Goal: Find specific page/section: Find specific page/section

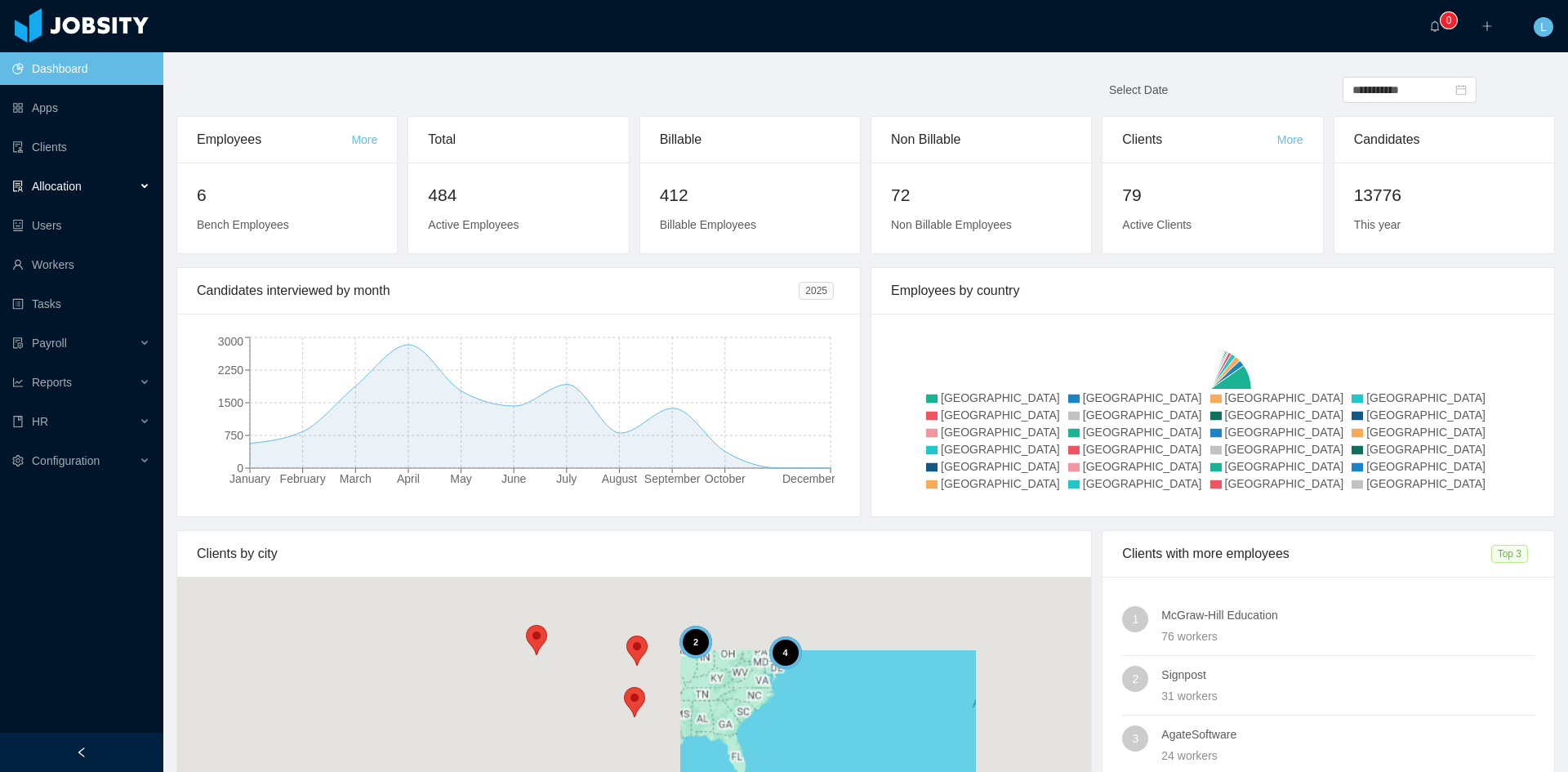
click at [52, 192] on span "Allocation" at bounding box center [56, 186] width 49 height 13
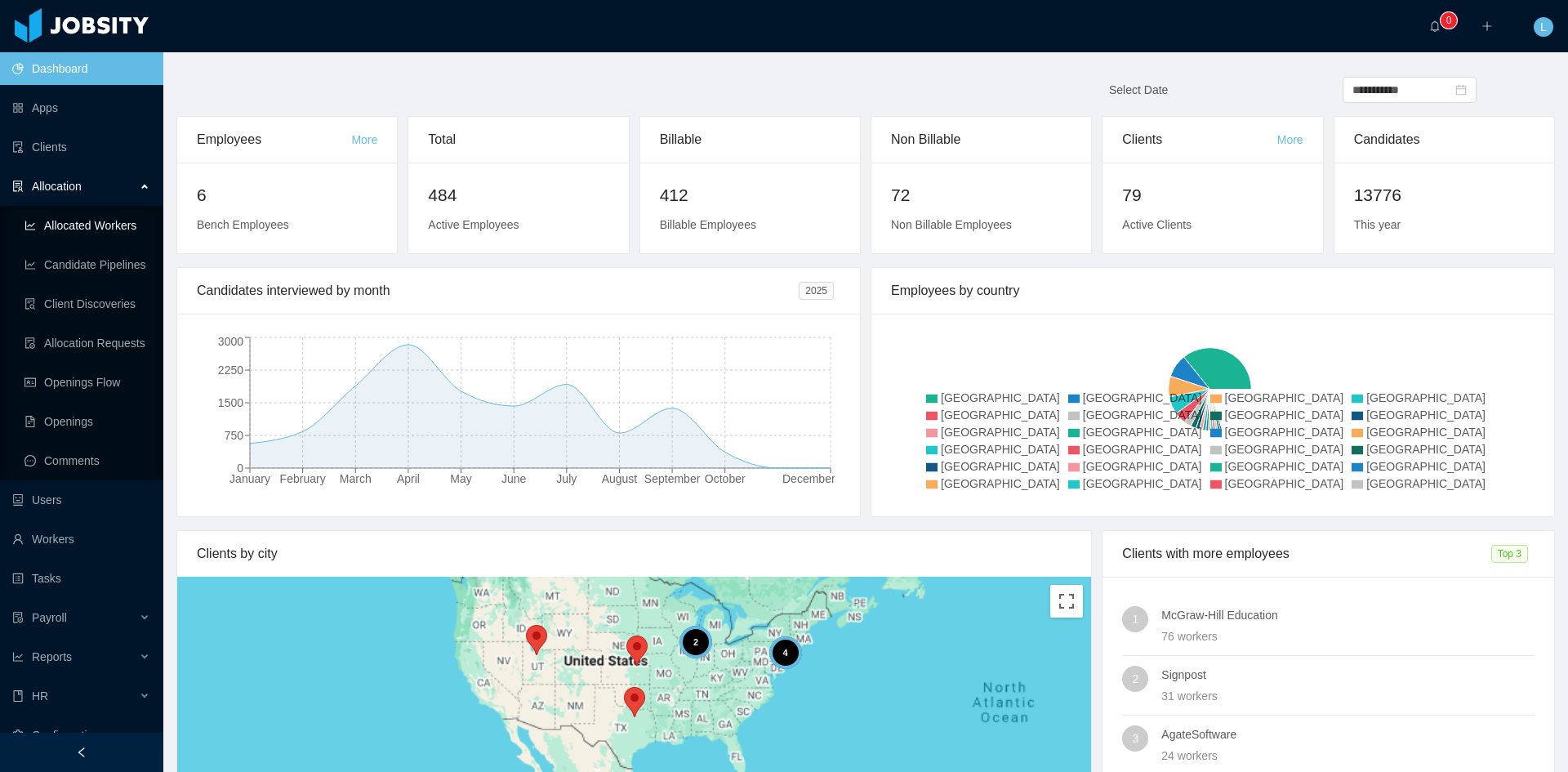
click at [104, 223] on link "Allocated Workers" at bounding box center [87, 226] width 126 height 33
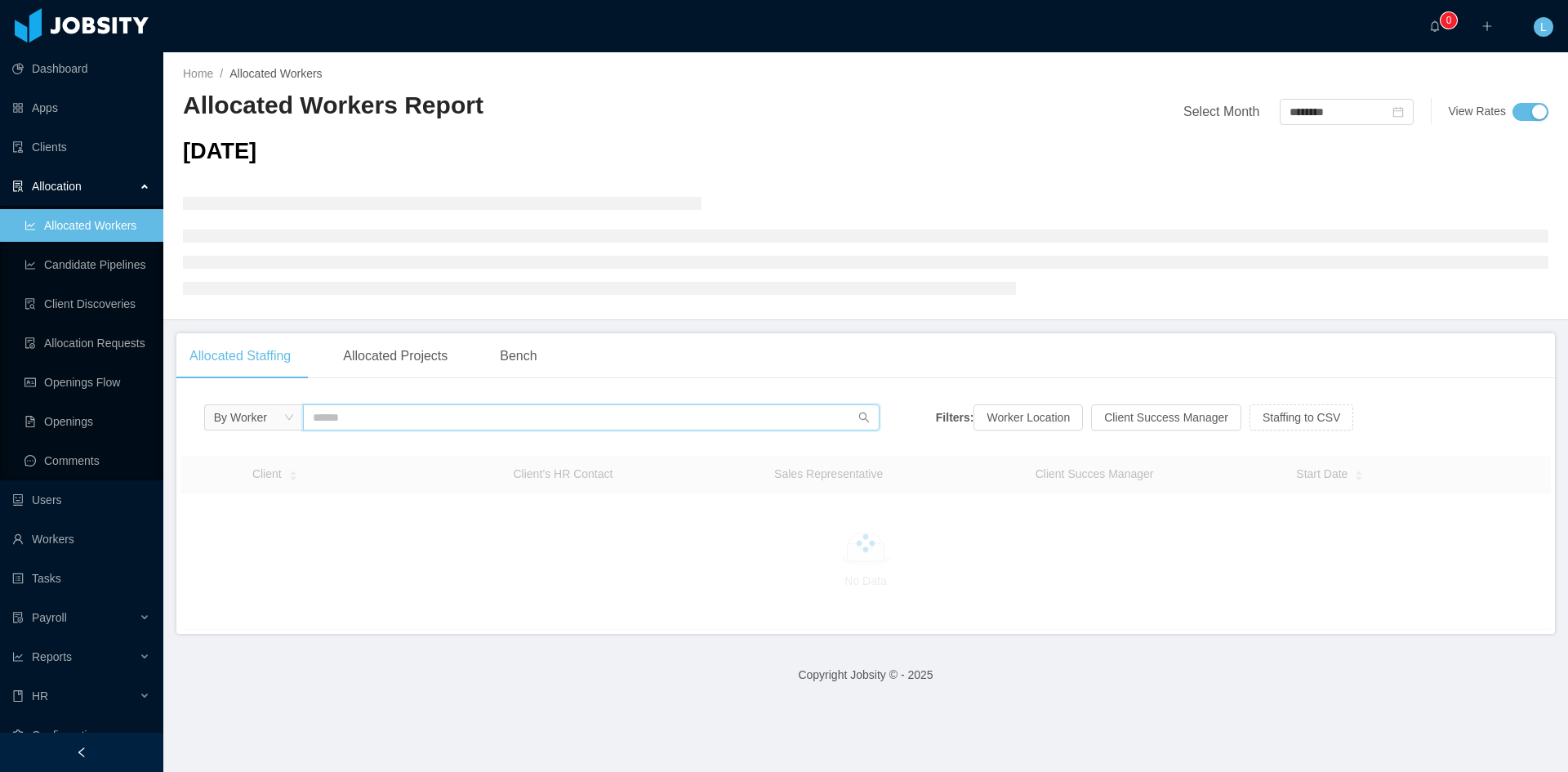
click at [418, 427] on input "text" at bounding box center [591, 417] width 577 height 26
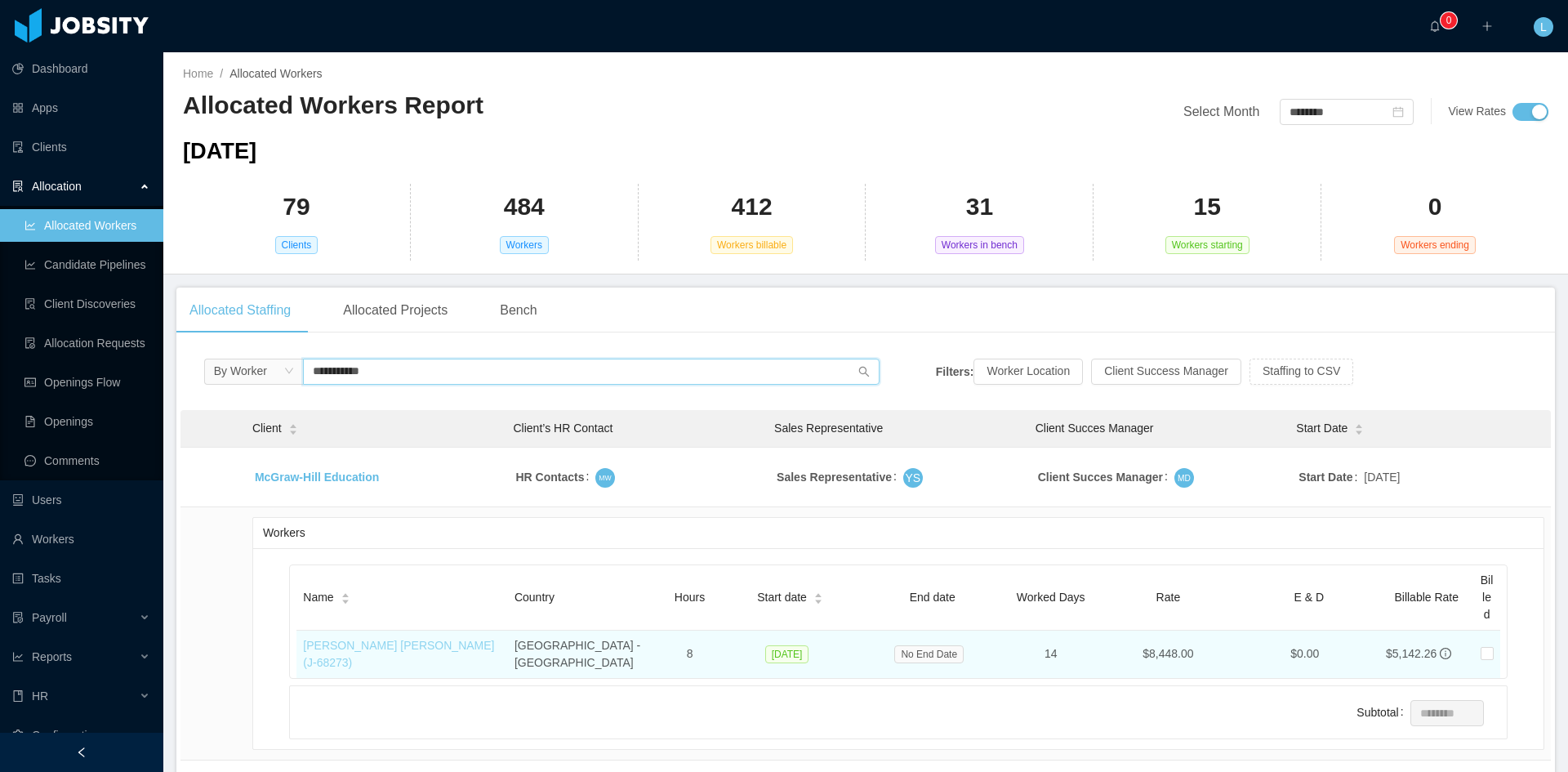
type input "**********"
click at [416, 645] on link "[PERSON_NAME] [PERSON_NAME] (J- 68273 )" at bounding box center [398, 653] width 191 height 30
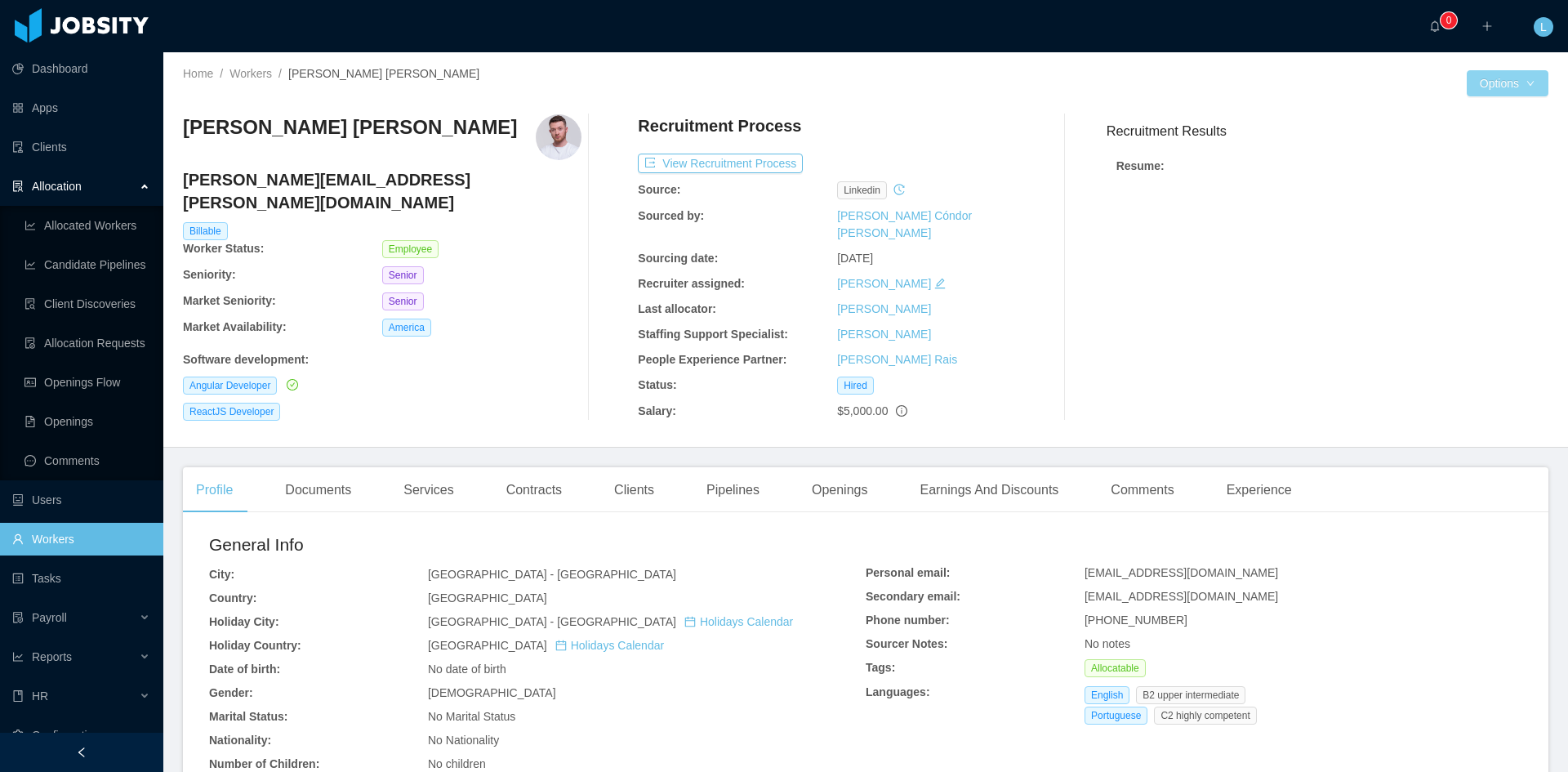
click at [1520, 91] on button "Options" at bounding box center [1508, 83] width 82 height 26
click at [1497, 260] on button "Worker File" at bounding box center [1463, 257] width 102 height 26
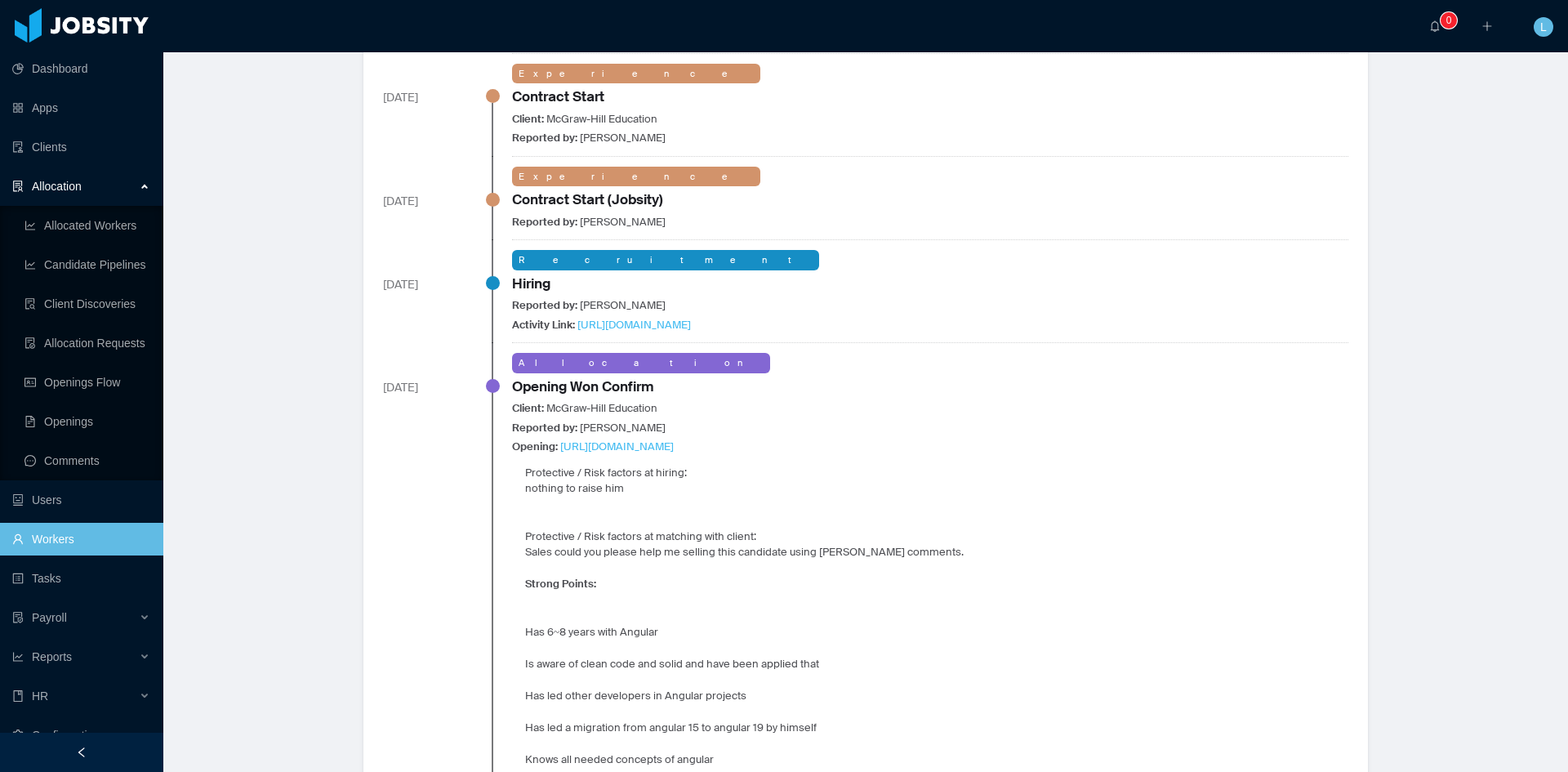
scroll to position [82, 0]
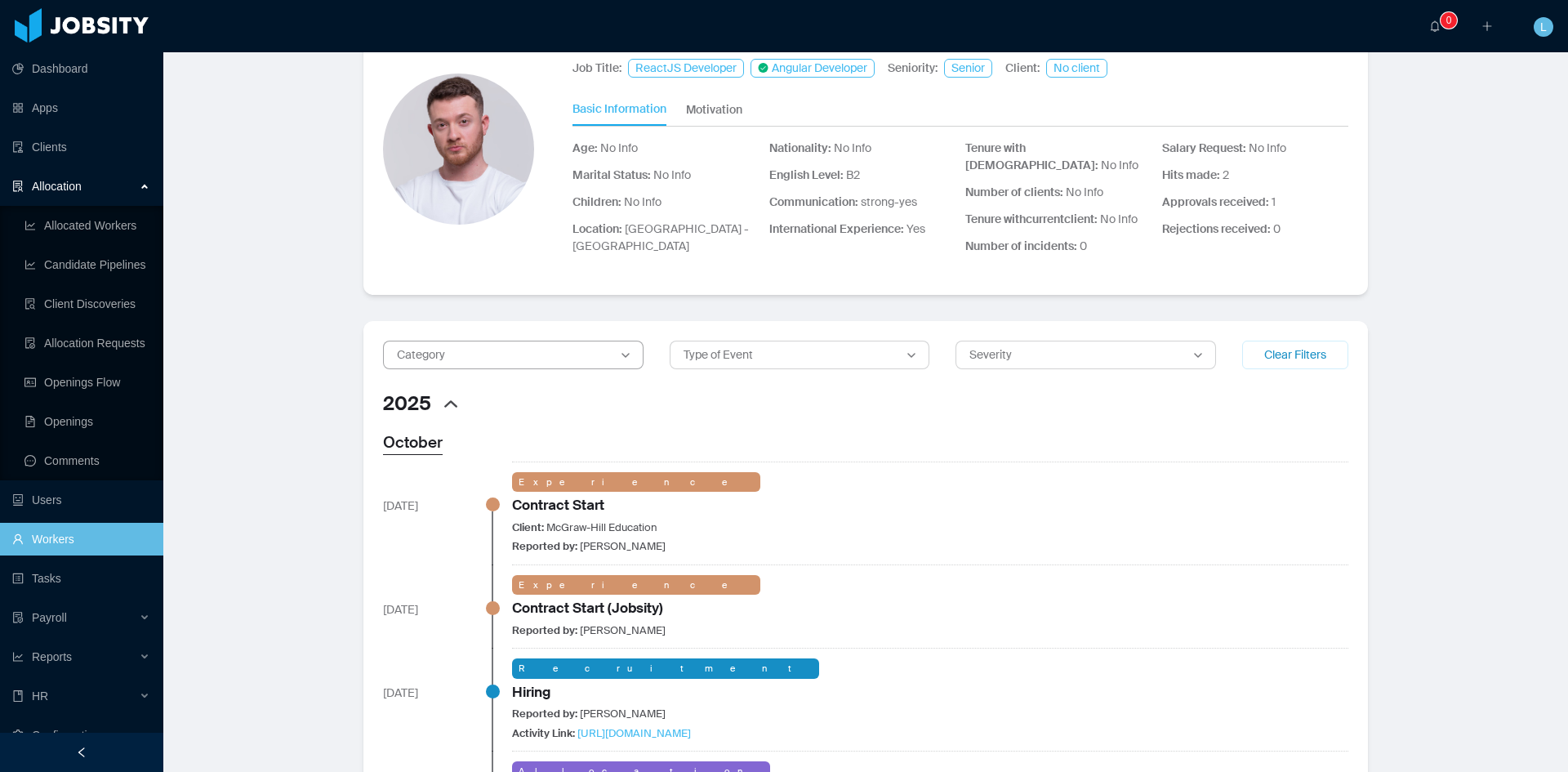
click at [583, 357] on div "Category" at bounding box center [506, 355] width 218 height 17
click at [498, 448] on div "Experience" at bounding box center [513, 448] width 259 height 30
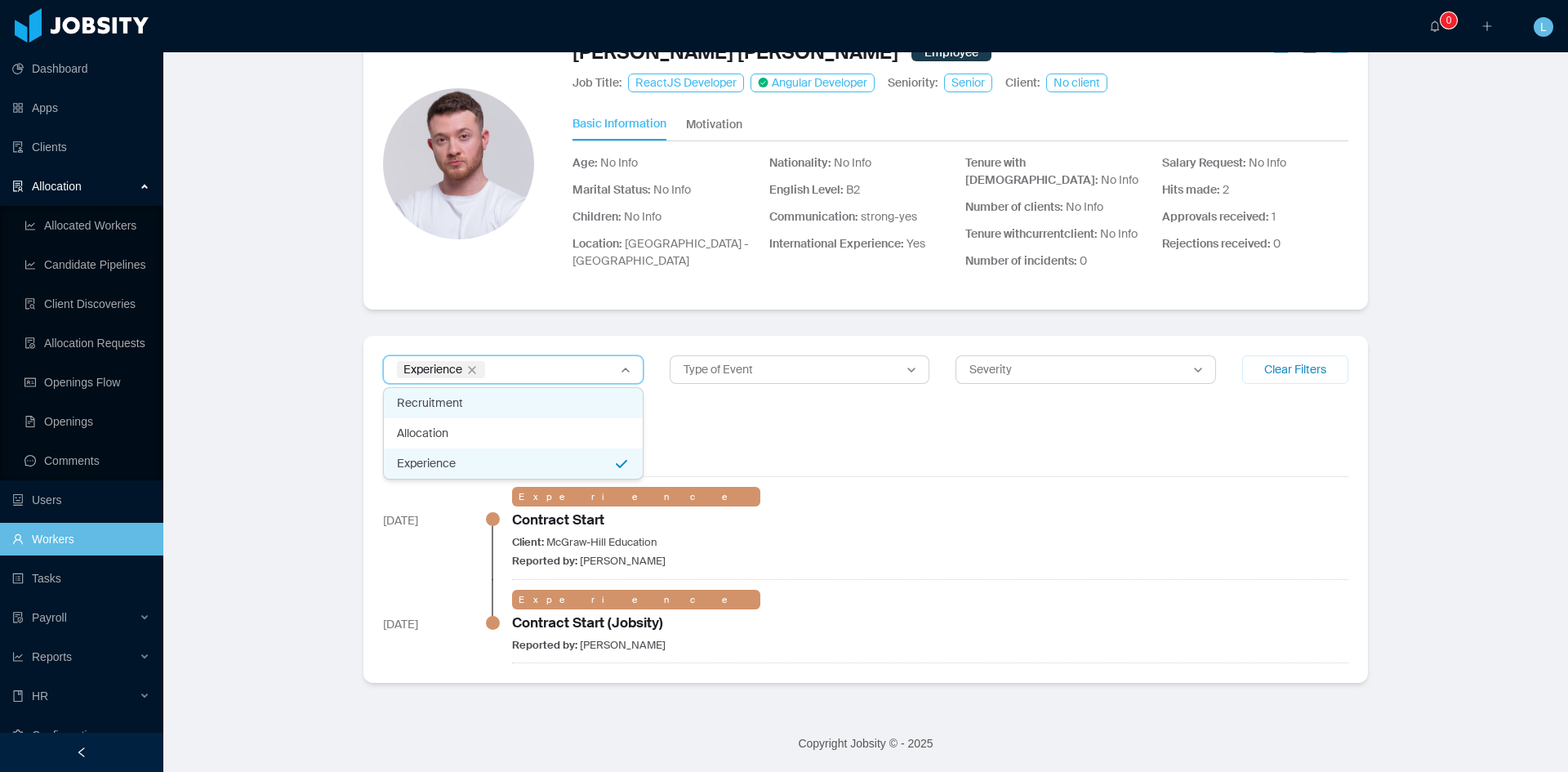
scroll to position [67, 0]
click at [503, 434] on div "Allocation" at bounding box center [513, 433] width 259 height 30
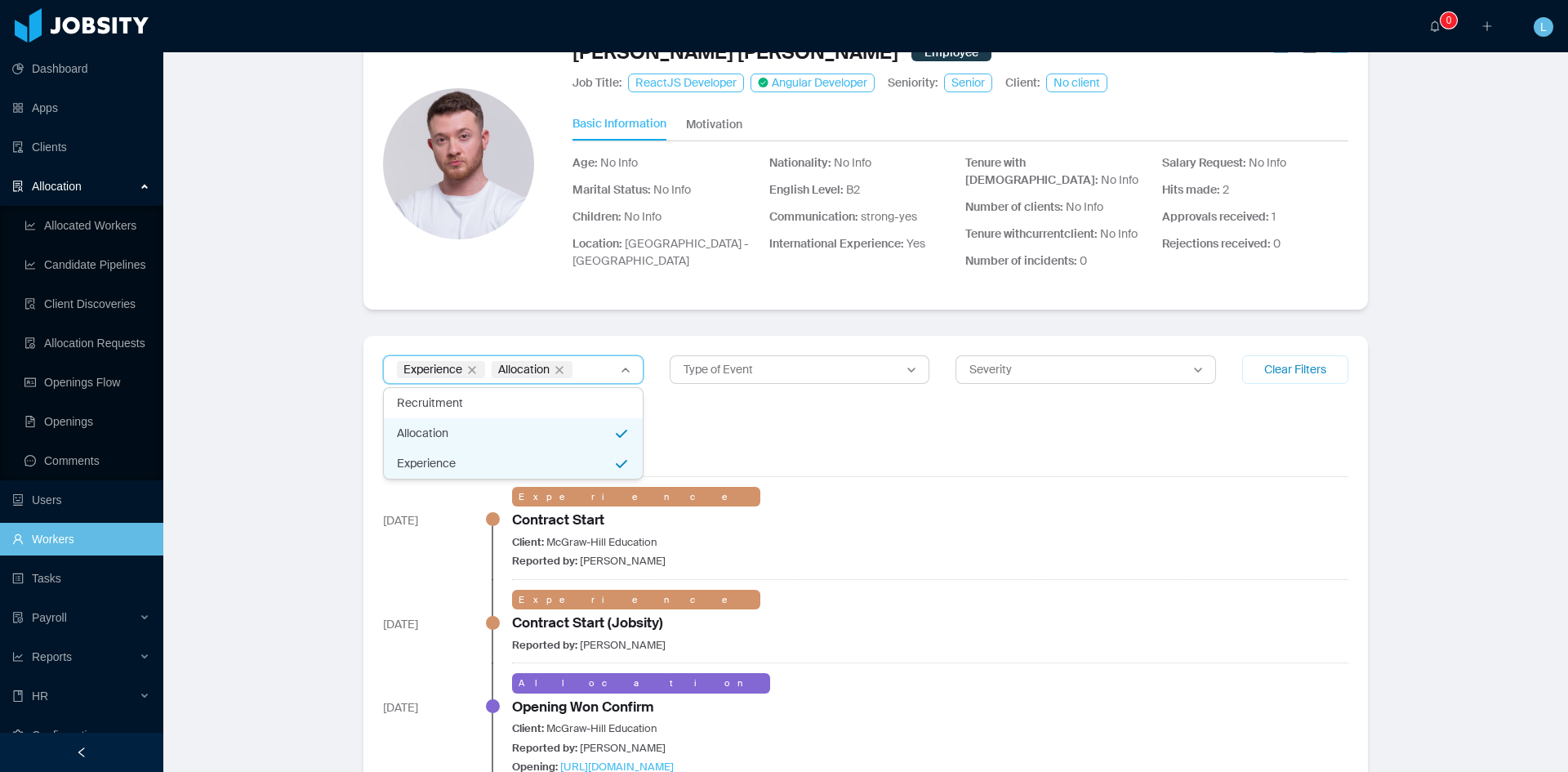
click at [593, 465] on div "Experience" at bounding box center [513, 463] width 259 height 30
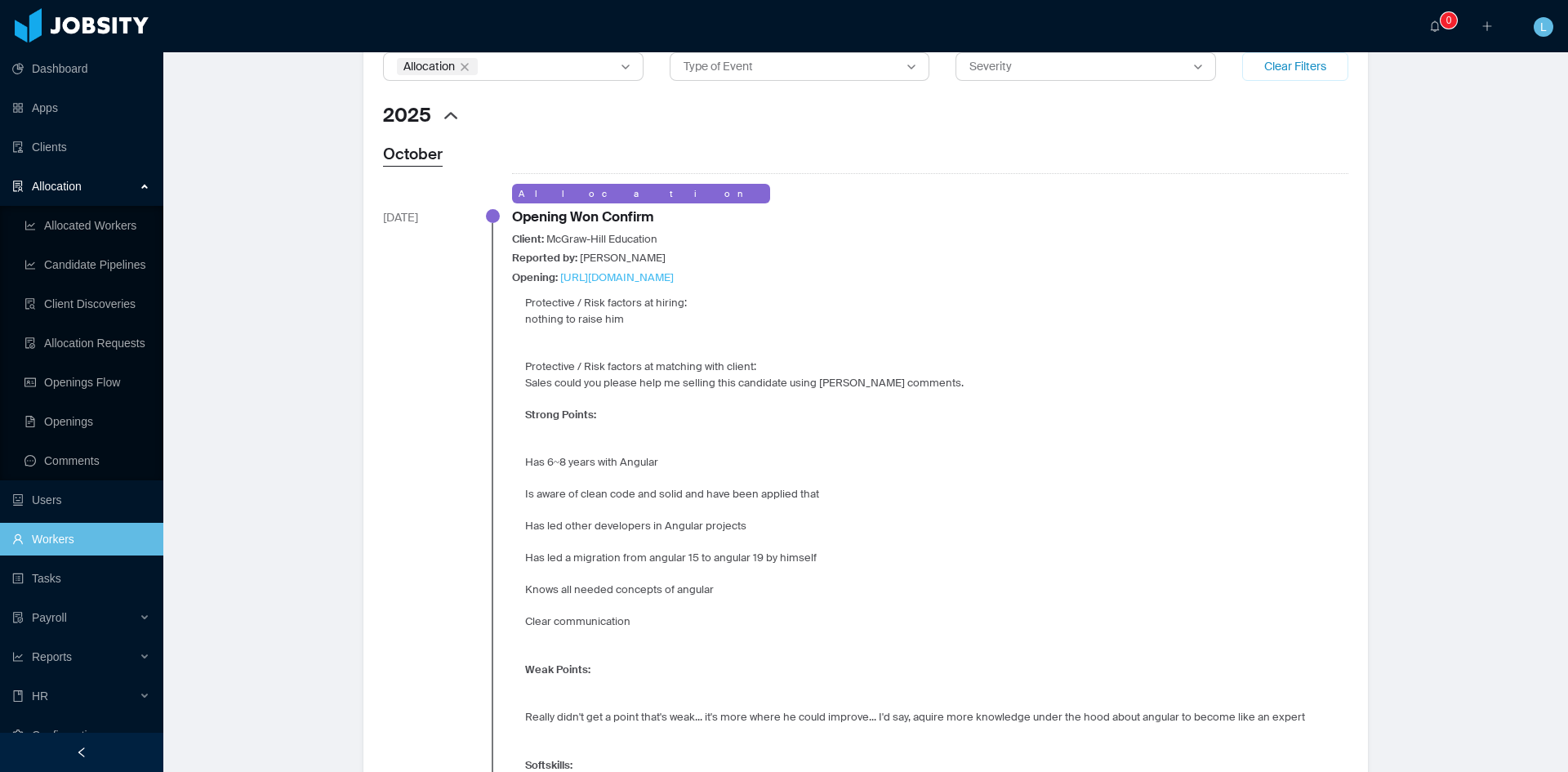
scroll to position [43, 0]
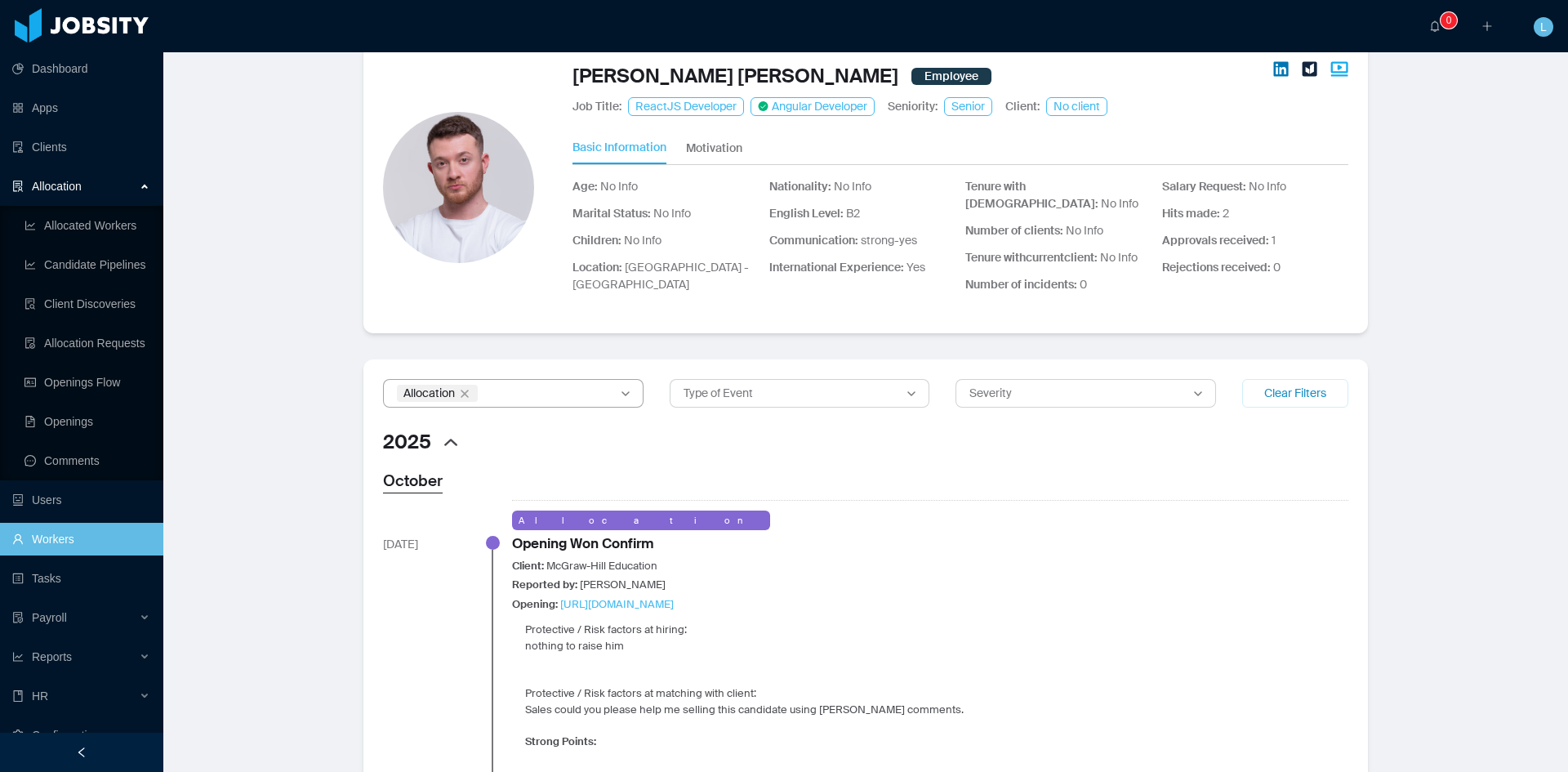
click at [543, 401] on div "Allocation" at bounding box center [506, 393] width 218 height 17
click at [550, 456] on div "Allocation" at bounding box center [513, 456] width 259 height 30
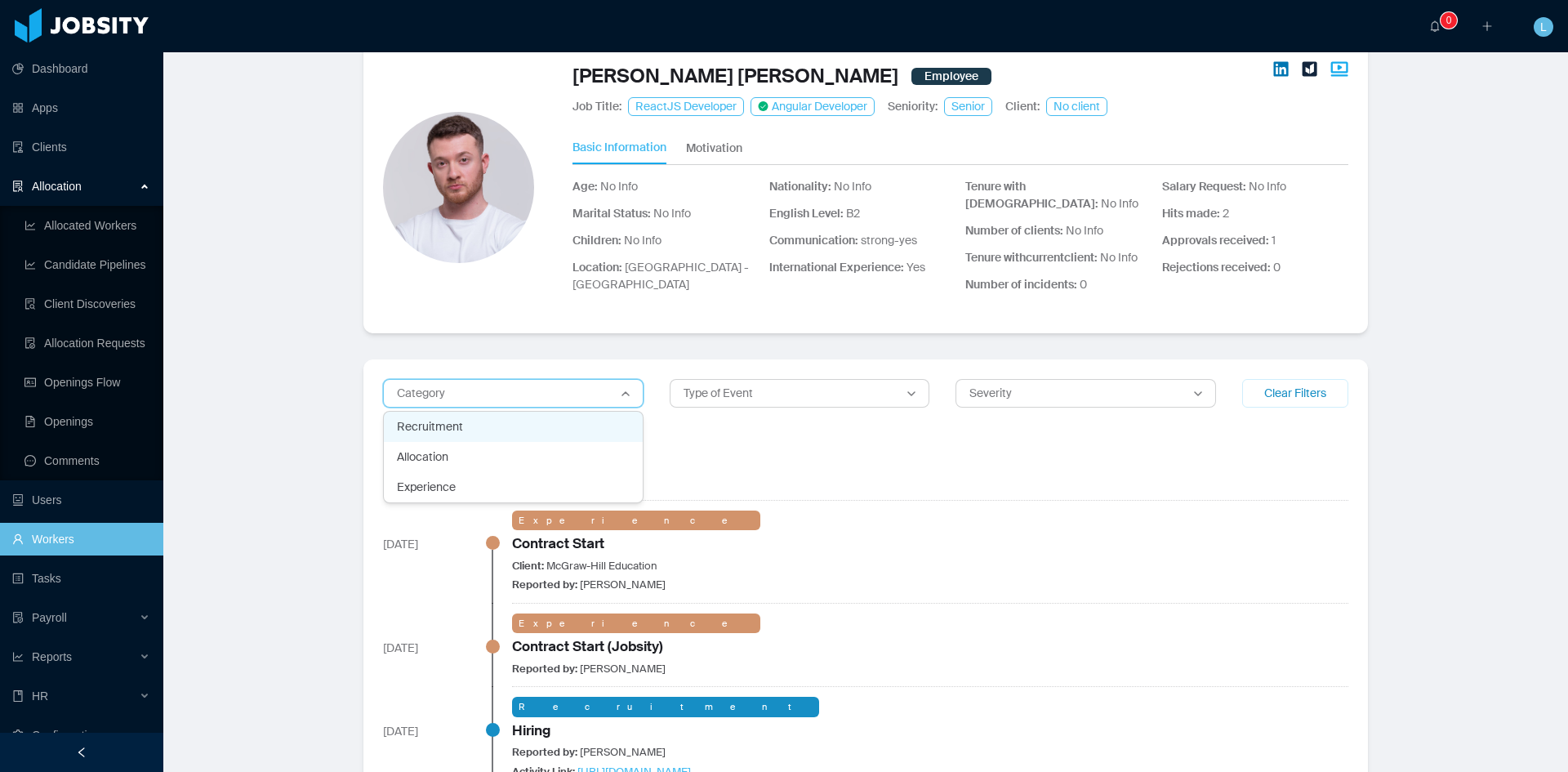
click at [541, 429] on div "Recruitment" at bounding box center [513, 426] width 259 height 30
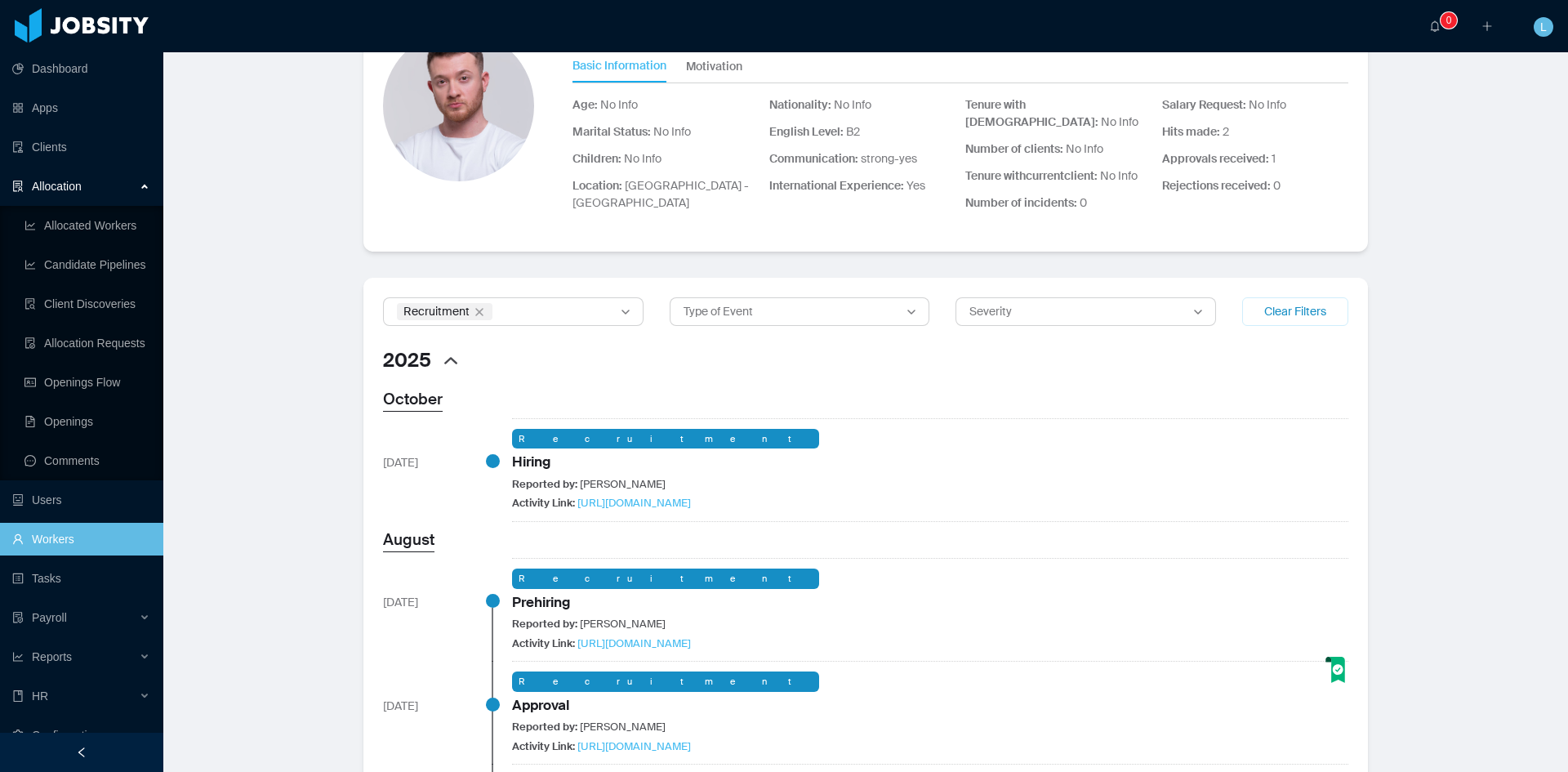
scroll to position [0, 0]
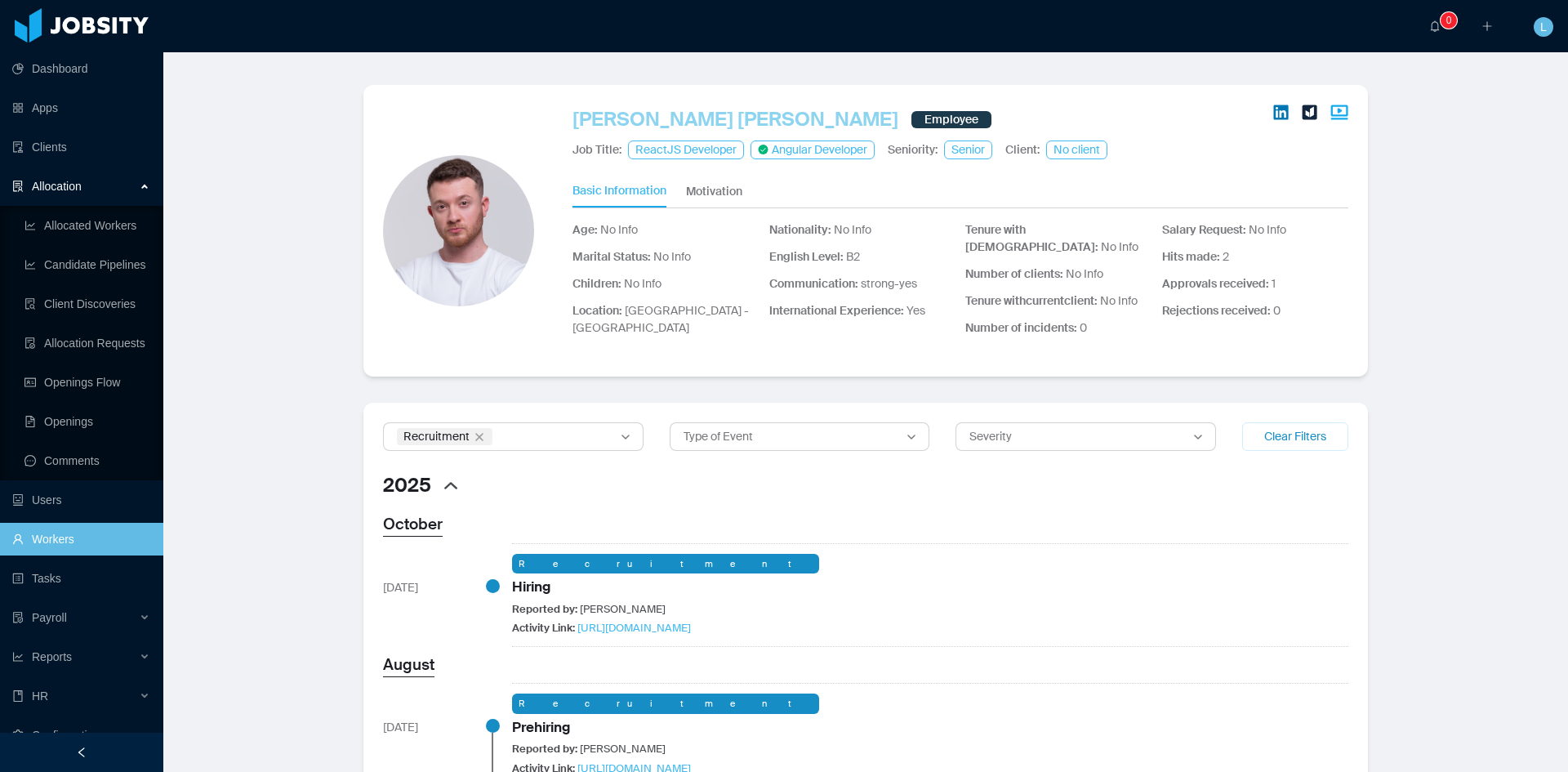
click at [713, 117] on link "[PERSON_NAME] [PERSON_NAME]" at bounding box center [736, 119] width 326 height 29
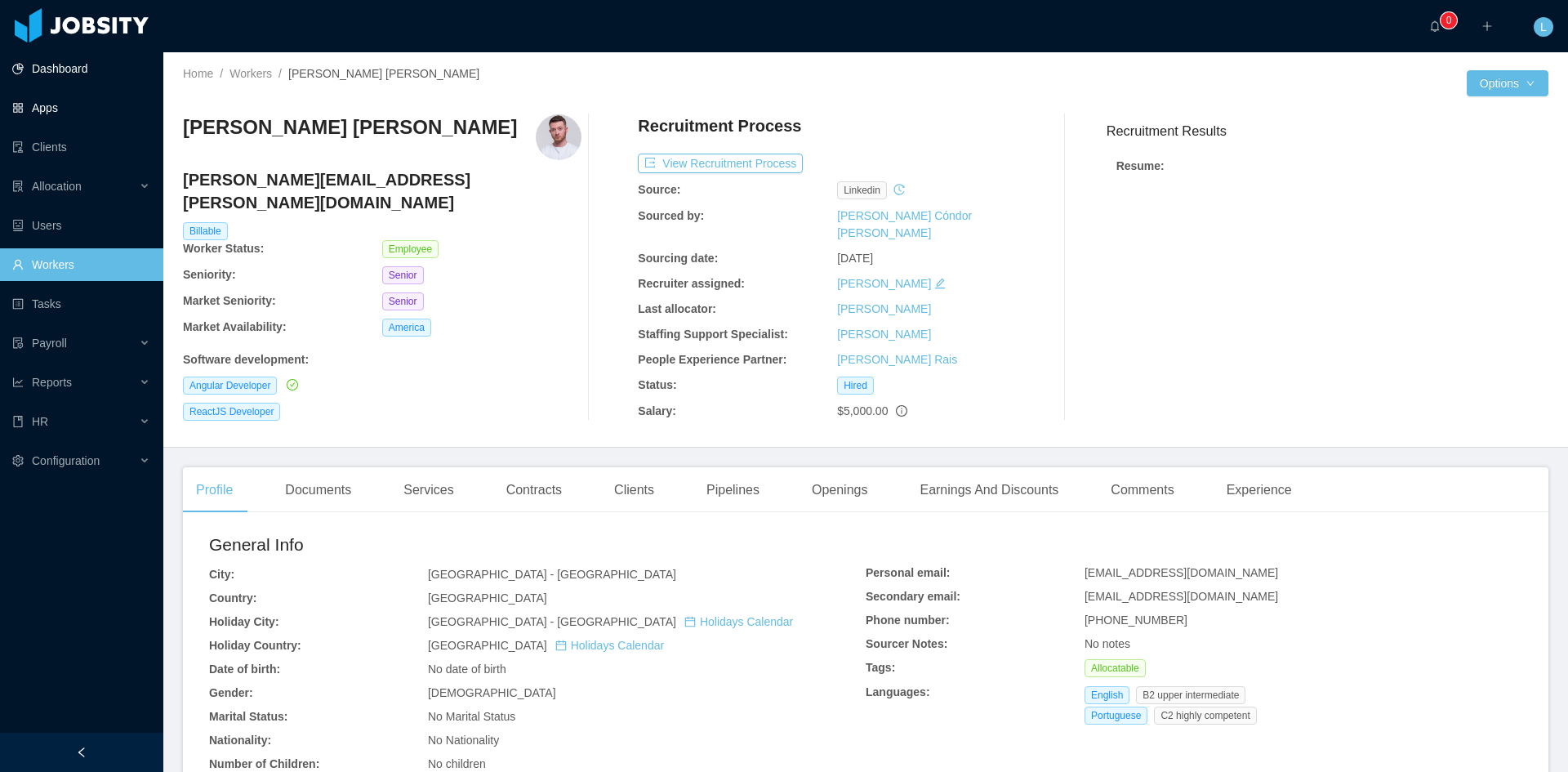
click at [92, 72] on link "Dashboard" at bounding box center [81, 69] width 138 height 33
